Goal: Task Accomplishment & Management: Use online tool/utility

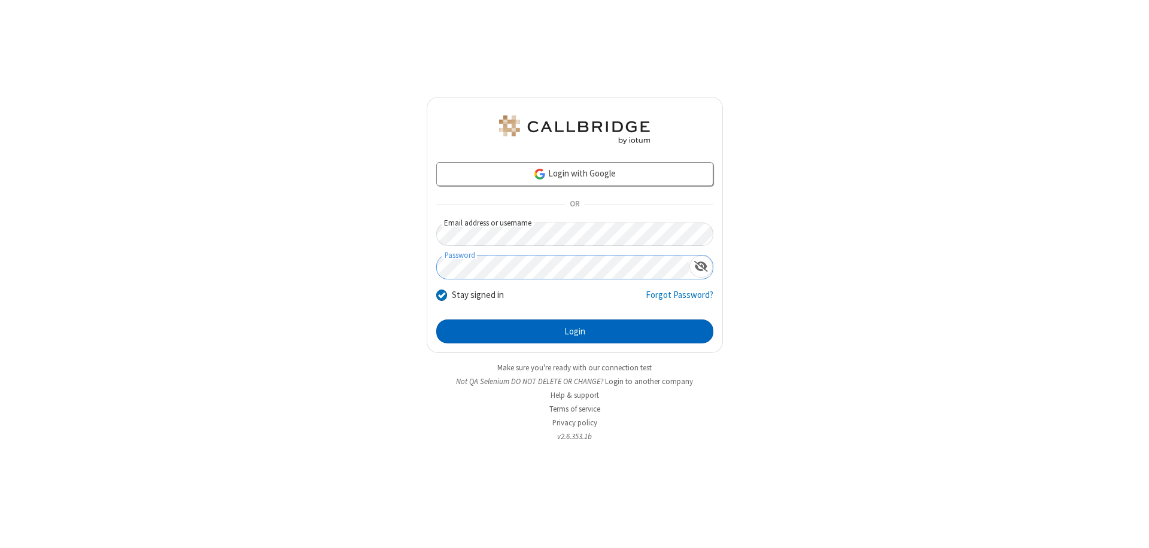
click at [575, 332] on button "Login" at bounding box center [574, 332] width 277 height 24
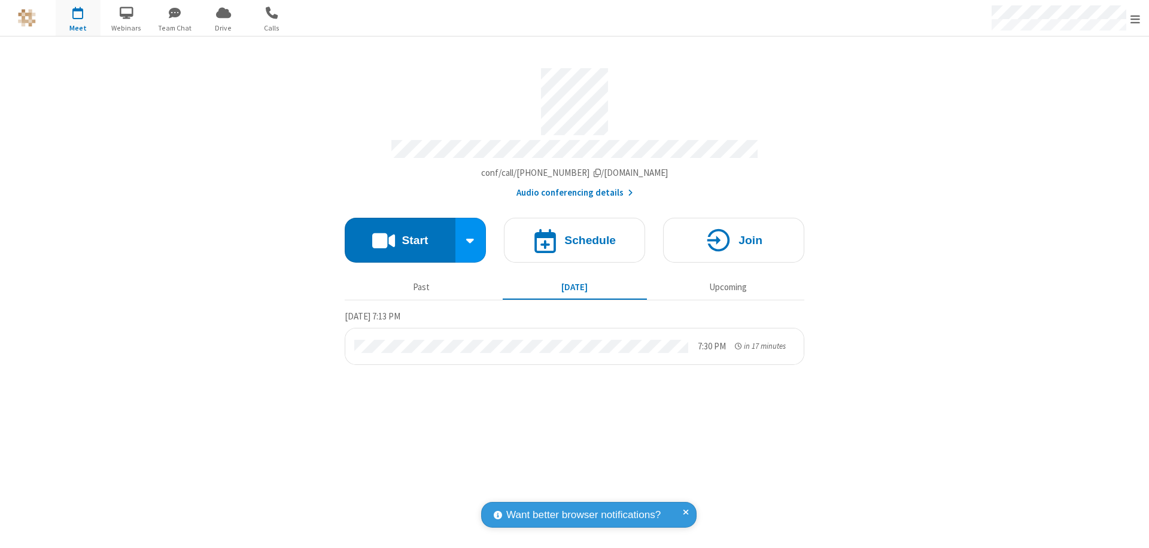
click at [1136, 19] on span "Open menu" at bounding box center [1136, 19] width 10 height 12
click at [223, 28] on span "Drive" at bounding box center [223, 28] width 45 height 11
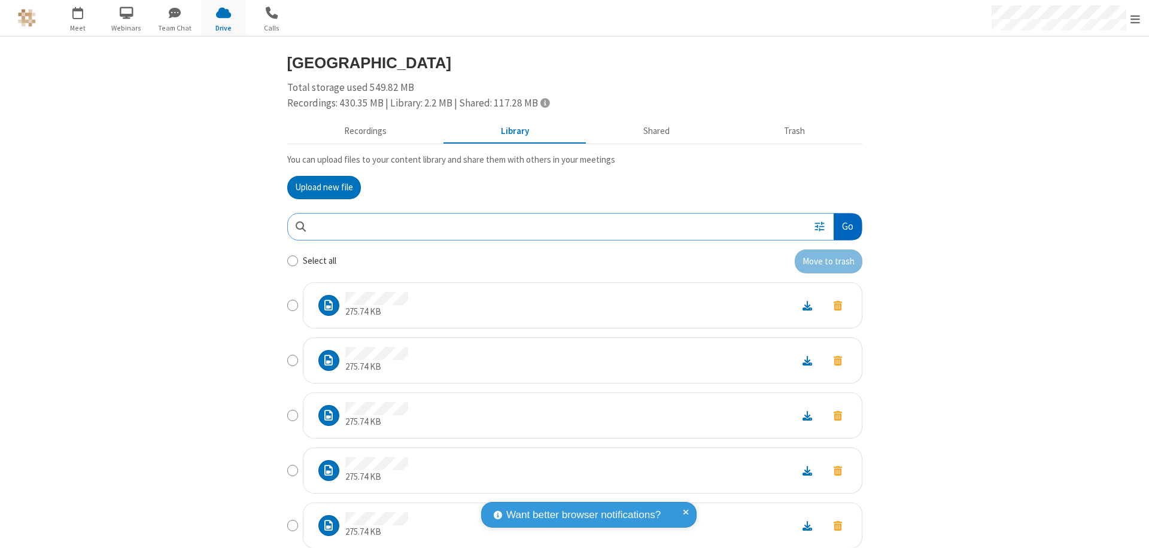
click at [843, 226] on button "Go" at bounding box center [848, 227] width 28 height 27
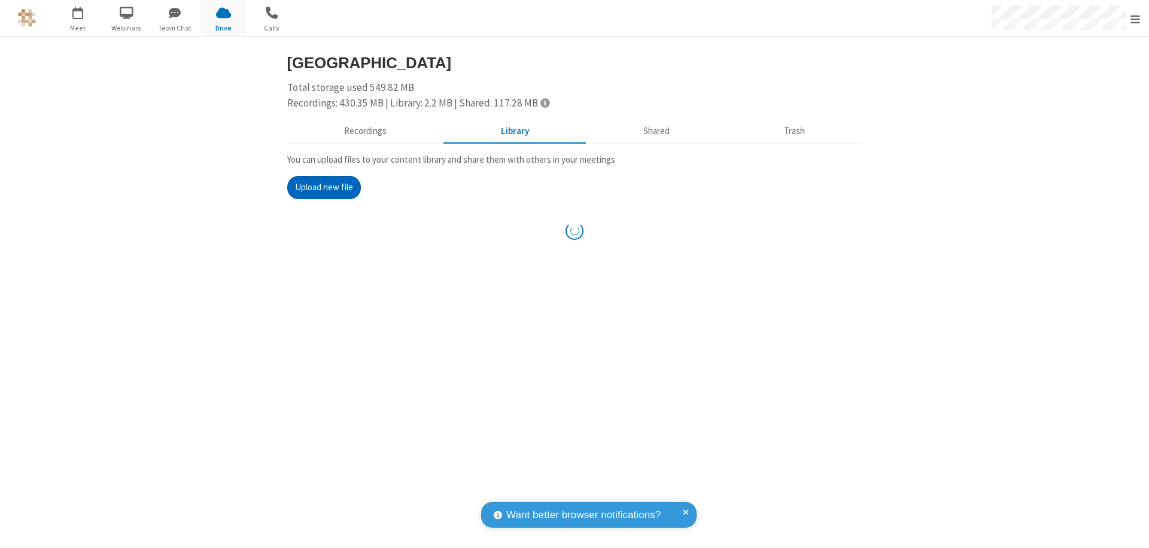
click at [324, 187] on button "Upload new file" at bounding box center [324, 188] width 74 height 24
